Goal: Task Accomplishment & Management: Use online tool/utility

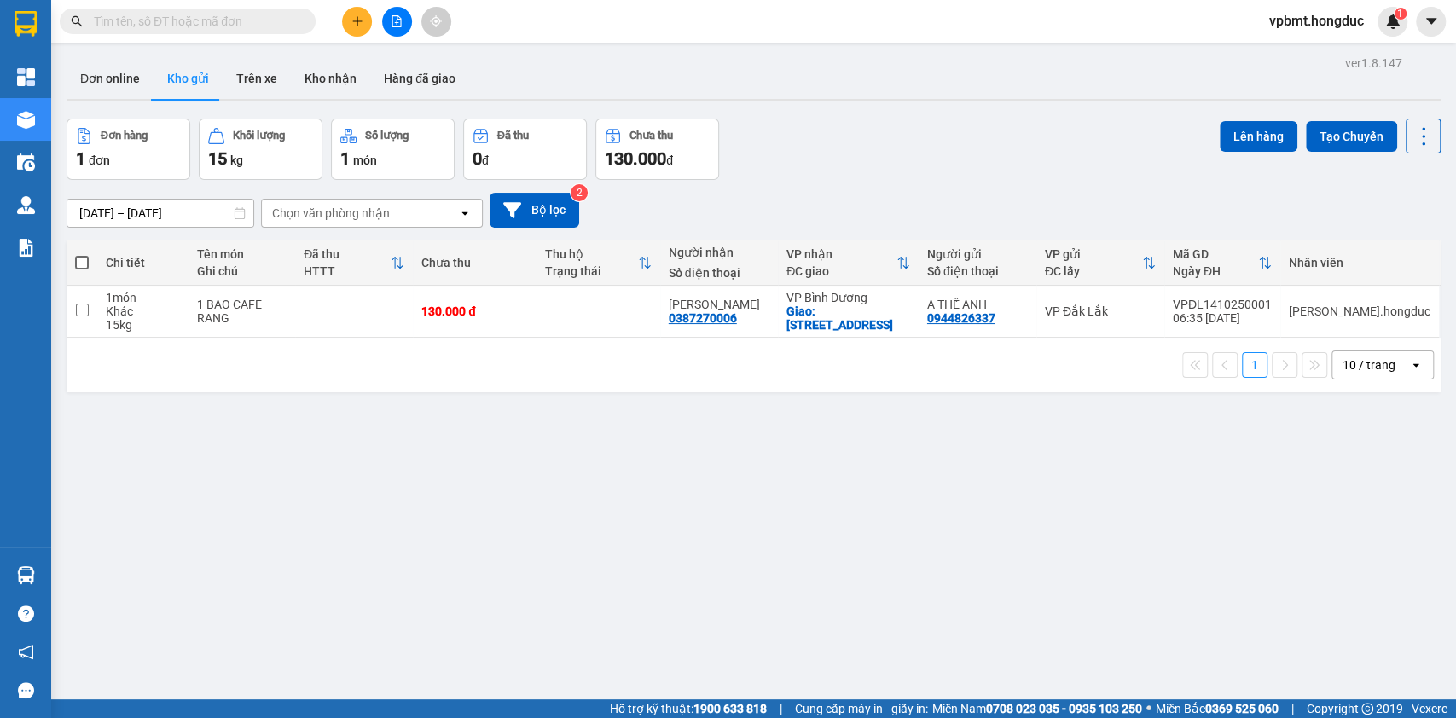
click at [405, 10] on button at bounding box center [397, 22] width 30 height 30
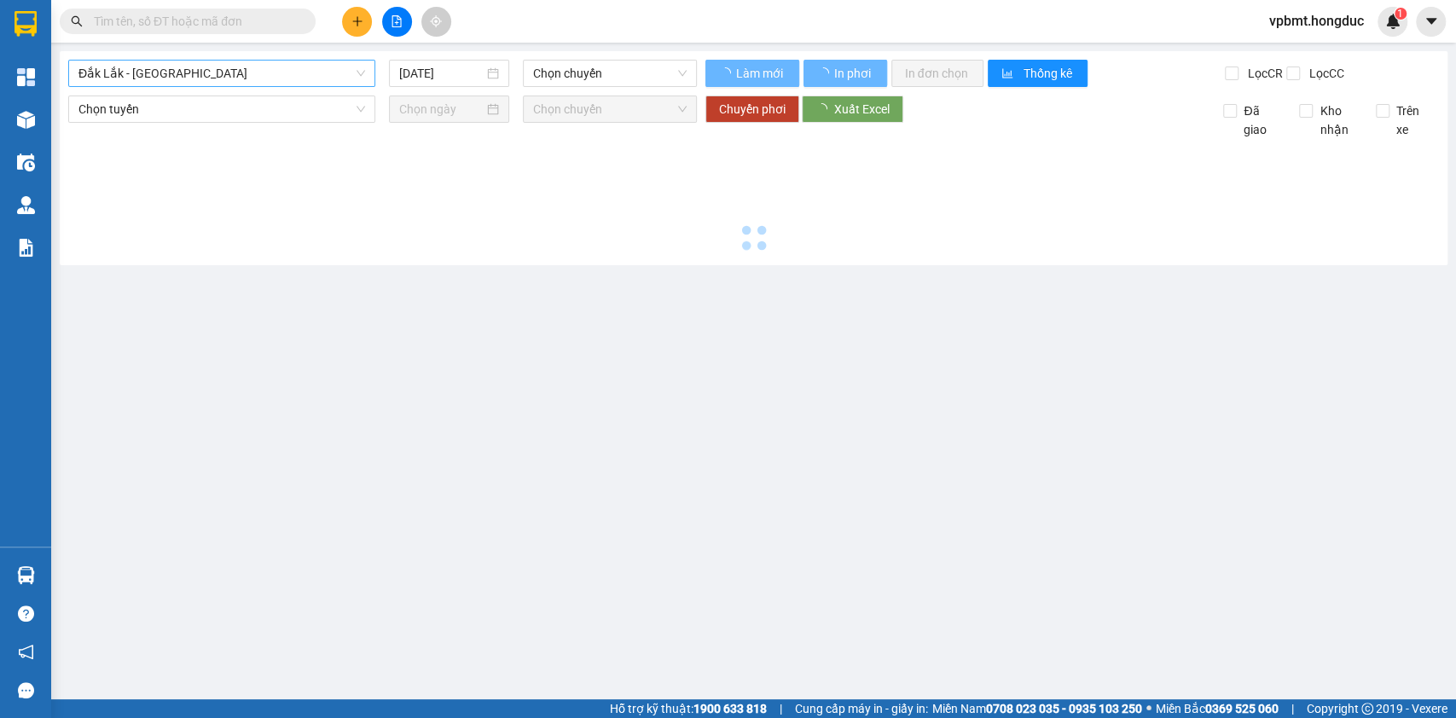
click at [284, 74] on span "Đắk Lắk - [GEOGRAPHIC_DATA]" at bounding box center [221, 74] width 287 height 26
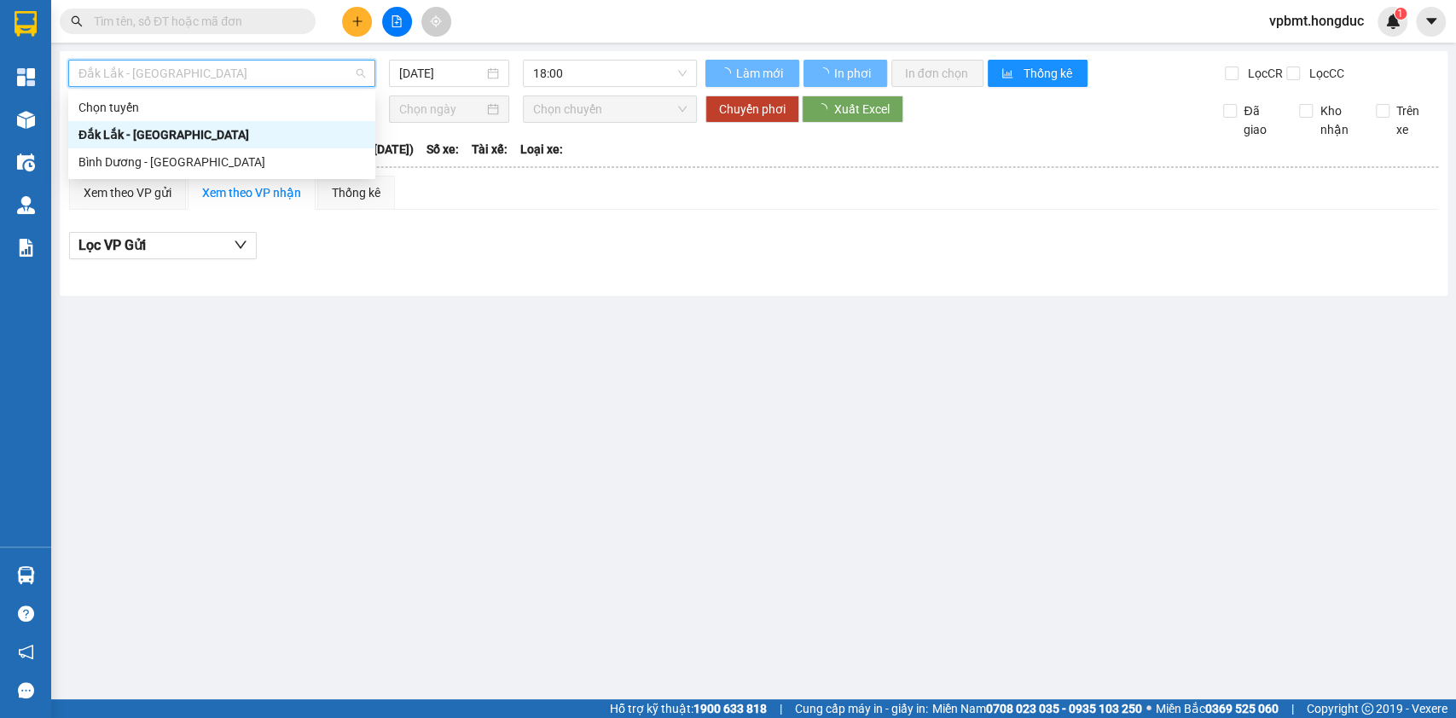
click at [297, 147] on div "Đắk Lắk - [GEOGRAPHIC_DATA]" at bounding box center [221, 134] width 307 height 27
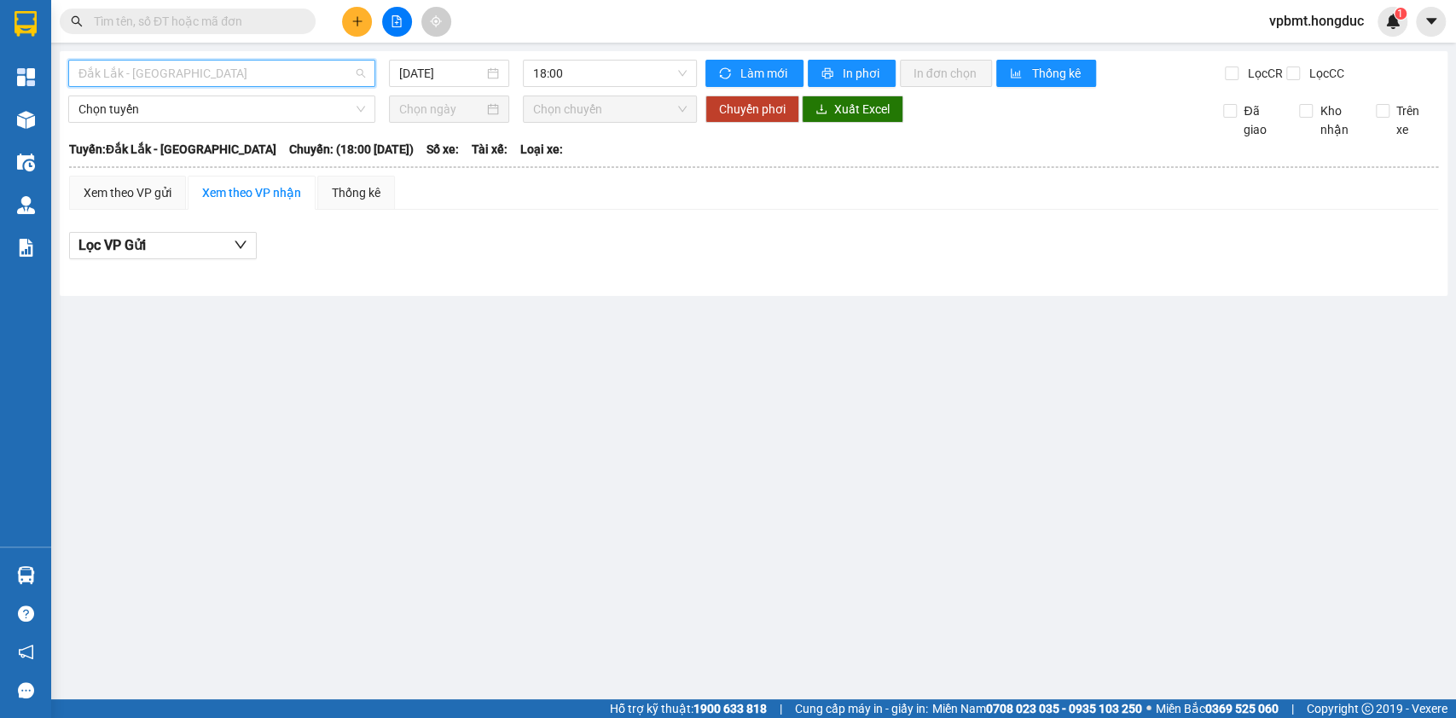
drag, startPoint x: 359, startPoint y: 76, endPoint x: 352, endPoint y: 131, distance: 55.0
click at [358, 76] on span "Đắk Lắk - [GEOGRAPHIC_DATA]" at bounding box center [221, 74] width 287 height 26
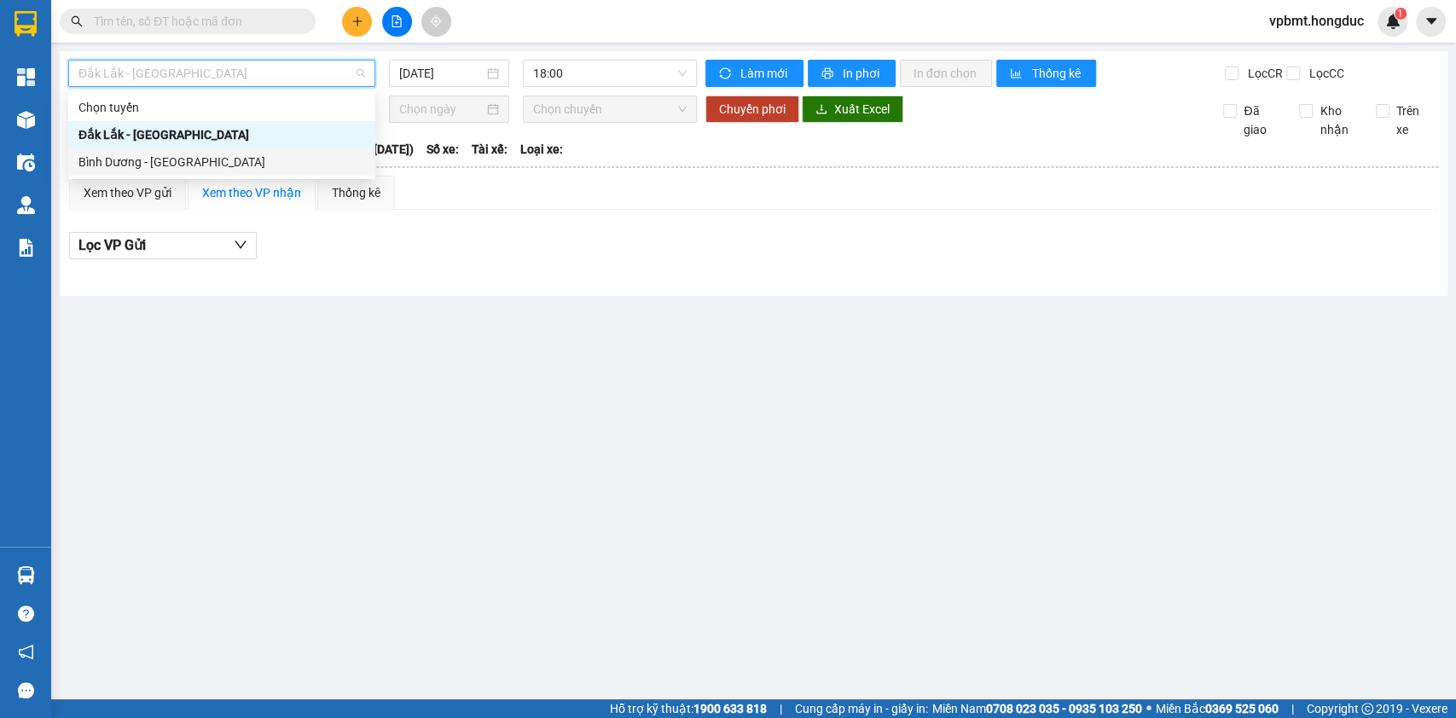
click at [345, 158] on div "Bình Dương - [GEOGRAPHIC_DATA]" at bounding box center [221, 162] width 287 height 19
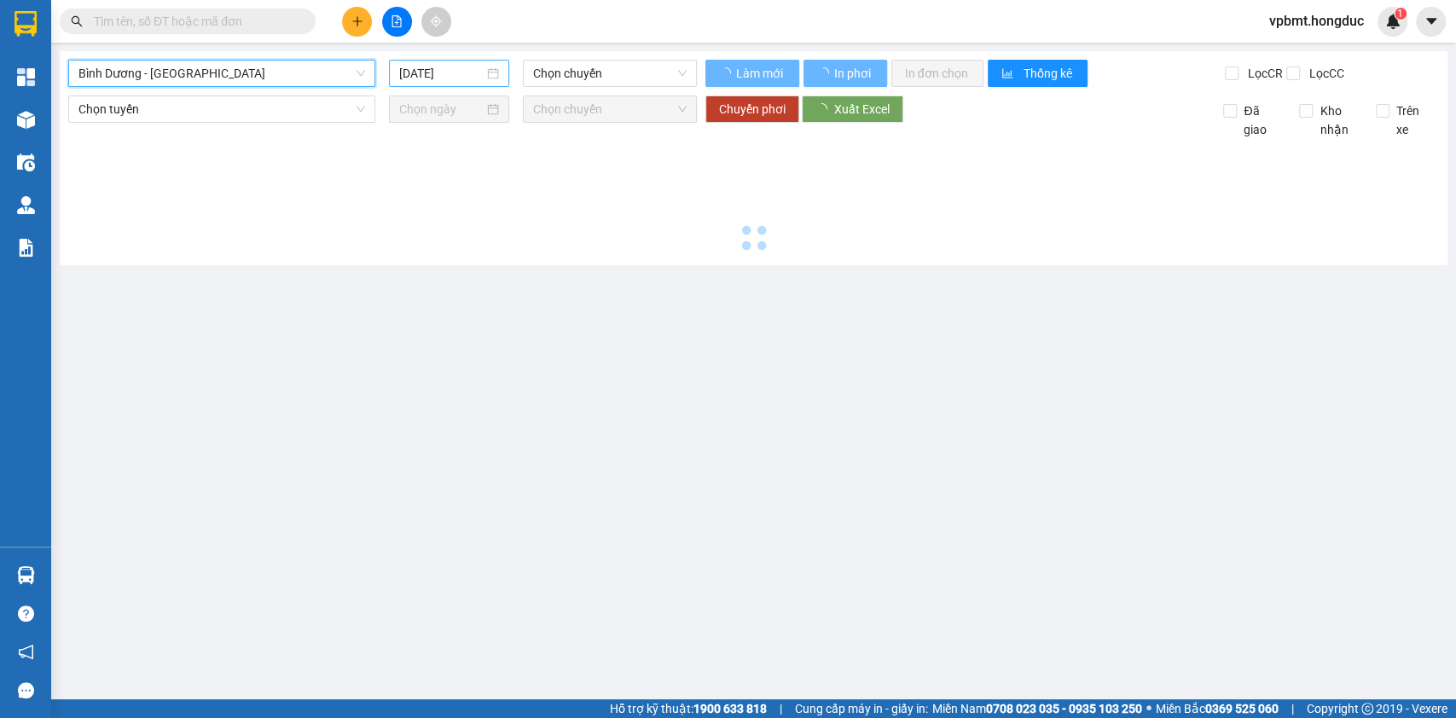
click at [441, 61] on div "[DATE]" at bounding box center [449, 73] width 120 height 27
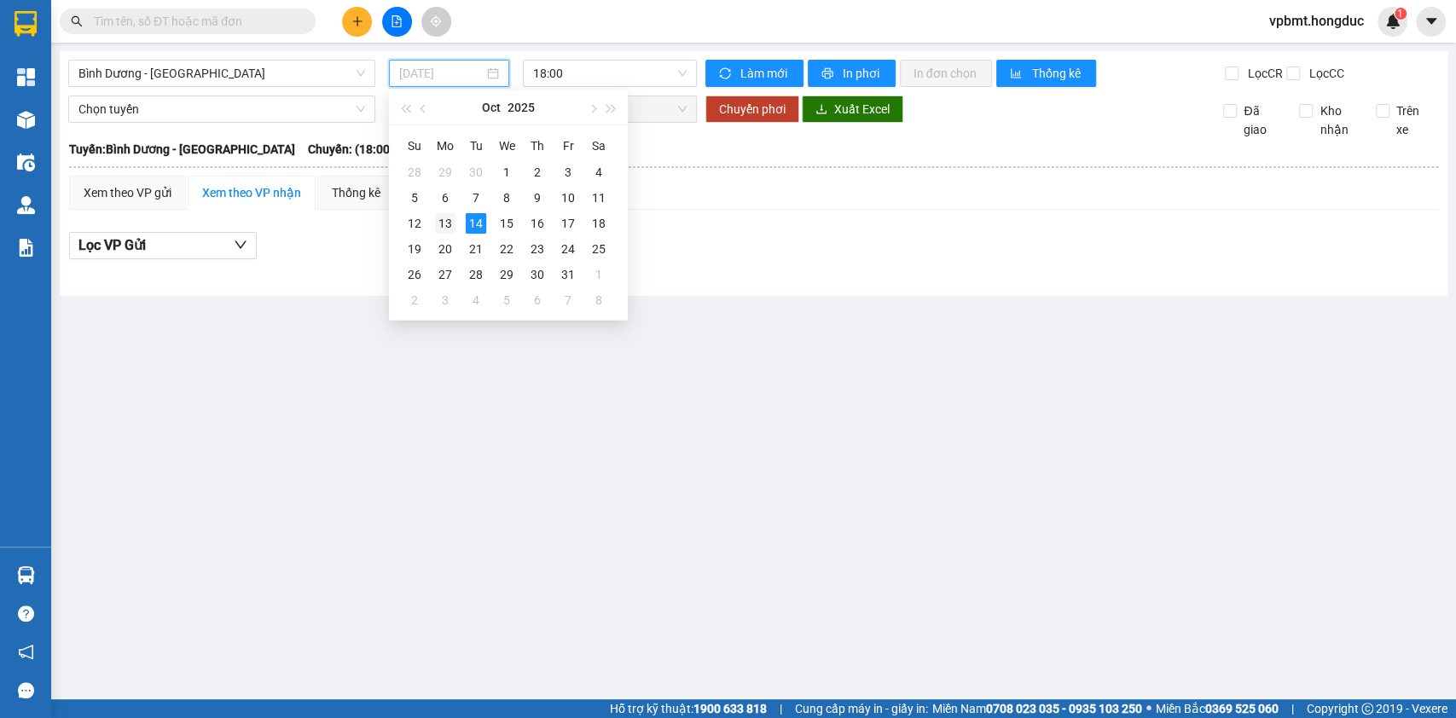
click at [456, 218] on td "13" at bounding box center [445, 224] width 31 height 26
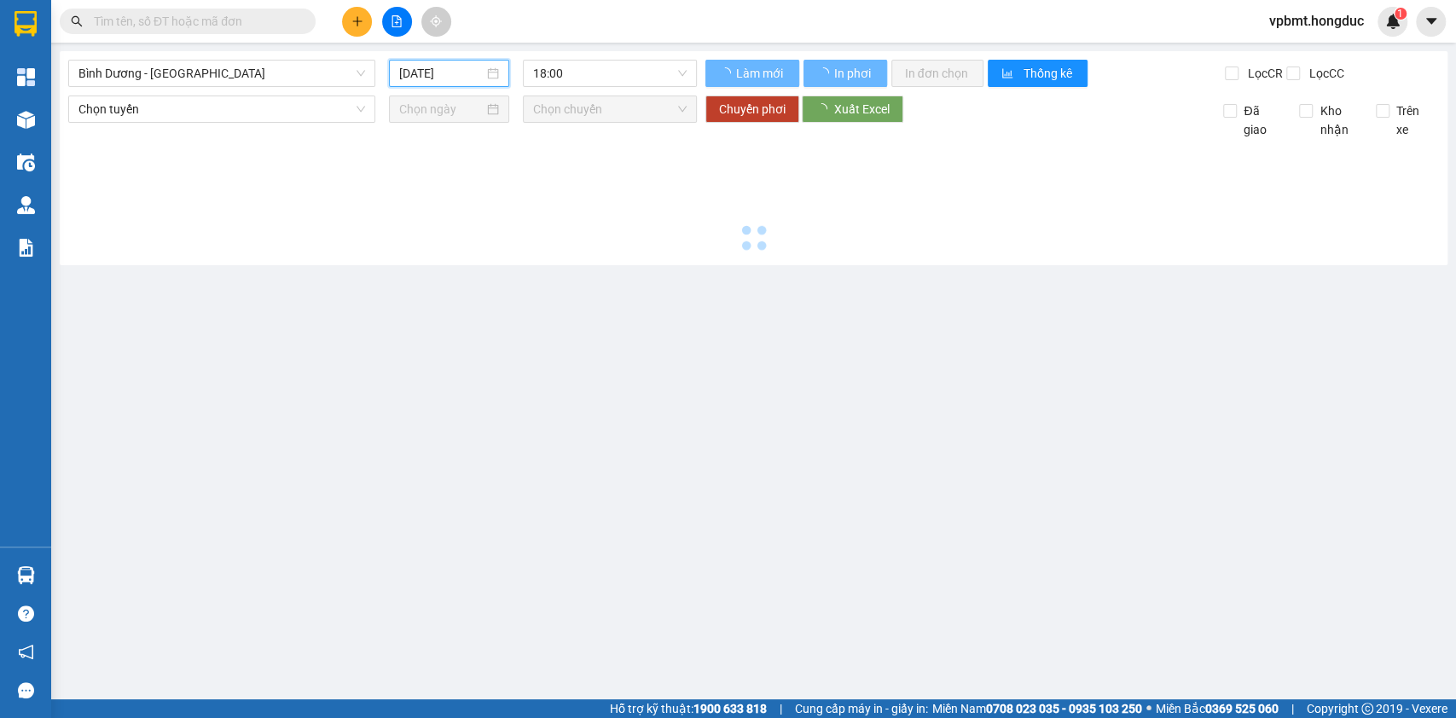
type input "[DATE]"
